Goal: Find specific page/section: Find specific page/section

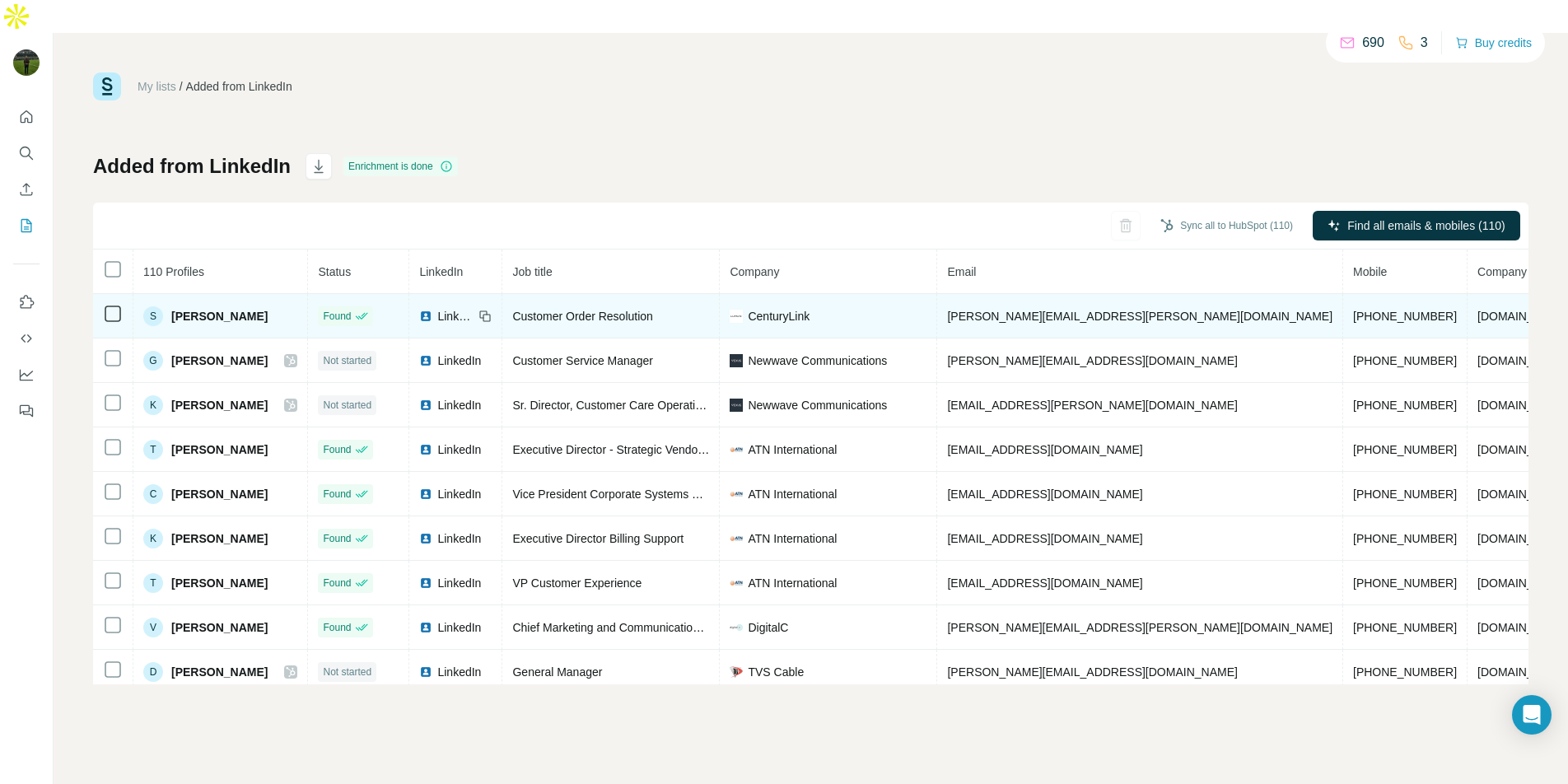
click at [196, 308] on span "Sharletta Pickron" at bounding box center [219, 316] width 96 height 17
click at [209, 308] on span "Sharletta Pickron" at bounding box center [219, 316] width 96 height 17
click at [204, 308] on span "Sharletta Pickron" at bounding box center [219, 316] width 96 height 17
